Goal: Transaction & Acquisition: Book appointment/travel/reservation

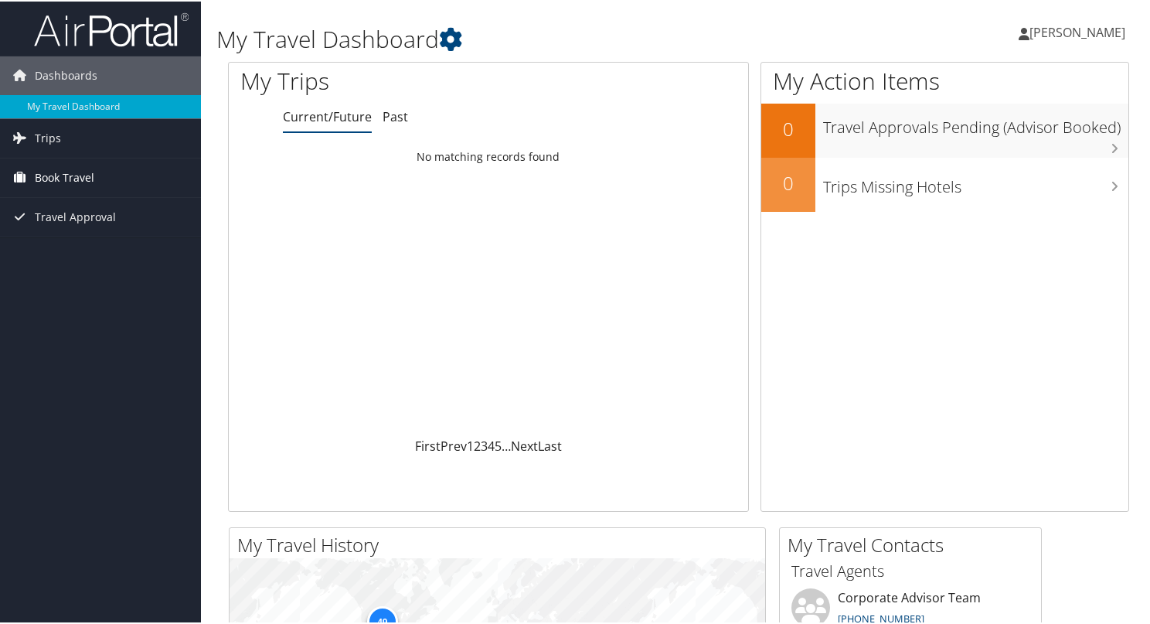
click at [90, 180] on span "Book Travel" at bounding box center [65, 176] width 60 height 39
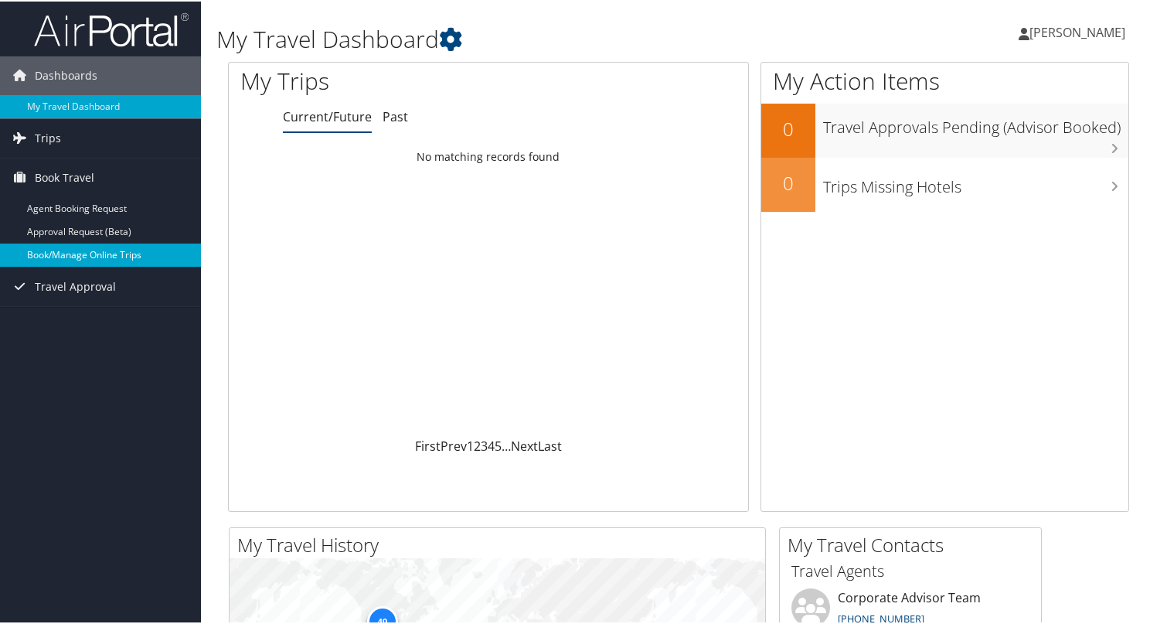
click at [127, 248] on link "Book/Manage Online Trips" at bounding box center [100, 253] width 201 height 23
